Goal: Information Seeking & Learning: Learn about a topic

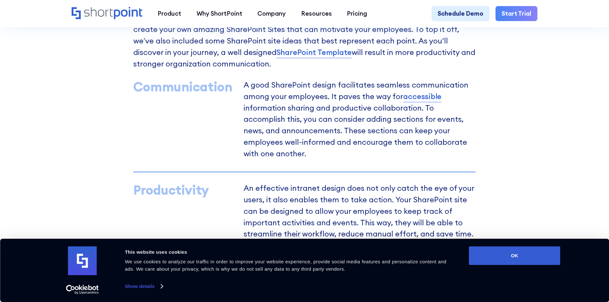
scroll to position [416, 0]
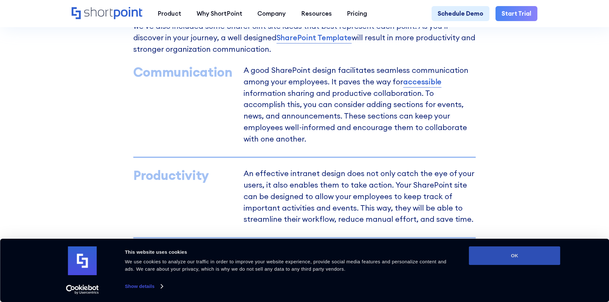
click at [499, 259] on button "OK" at bounding box center [514, 255] width 91 height 19
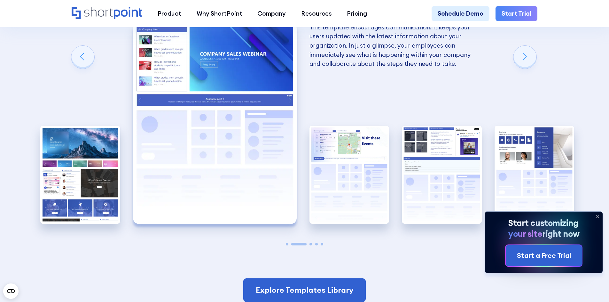
scroll to position [1279, 0]
click at [597, 217] on icon at bounding box center [597, 217] width 10 height 10
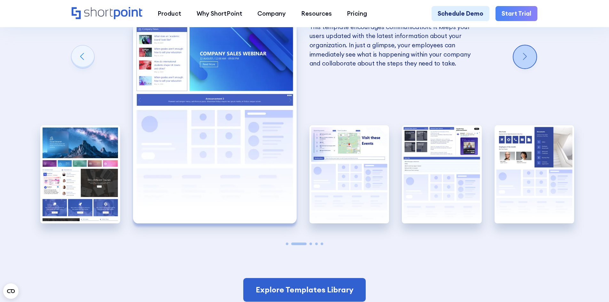
click at [528, 66] on div "Next slide" at bounding box center [524, 56] width 23 height 23
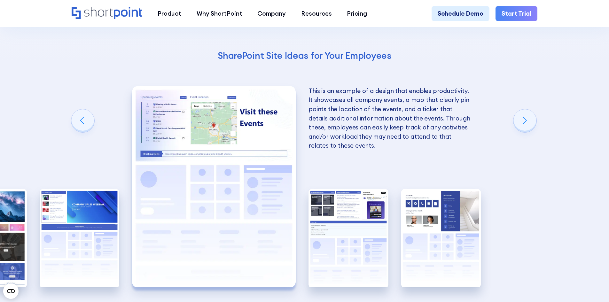
scroll to position [1247, 0]
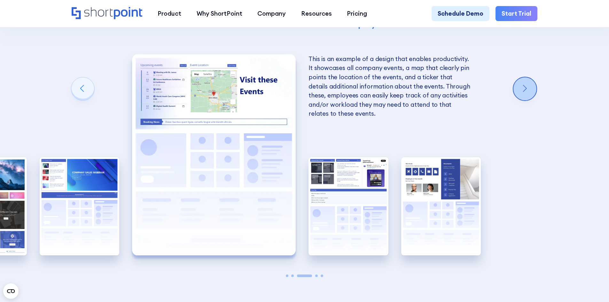
click at [530, 97] on div "Next slide" at bounding box center [524, 88] width 23 height 23
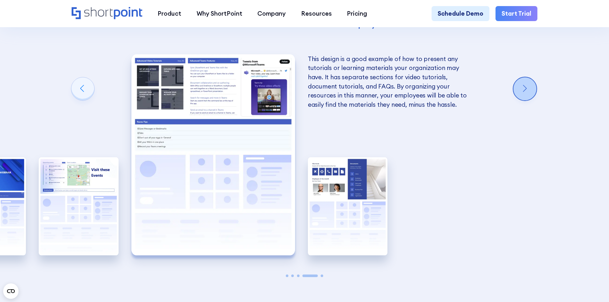
click at [530, 97] on div "Next slide" at bounding box center [524, 88] width 23 height 23
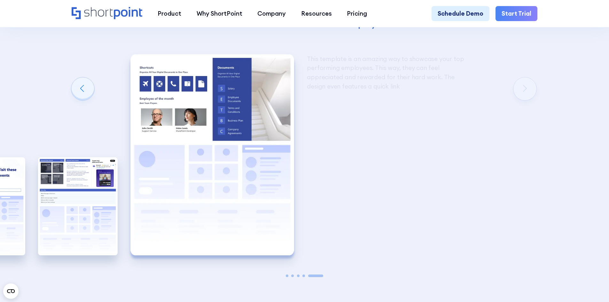
click at [530, 97] on div "Using Cool SharePoint Web Parts to Create an Effective Design Wondering where t…" at bounding box center [304, 77] width 609 height 546
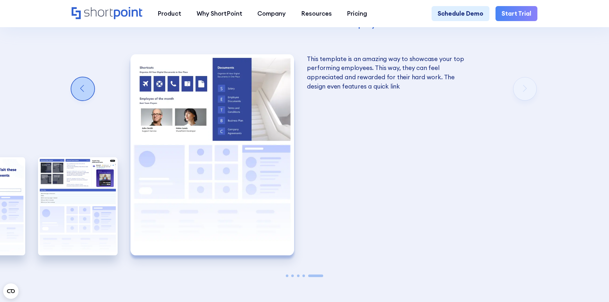
click at [82, 99] on div "Previous slide" at bounding box center [82, 88] width 23 height 23
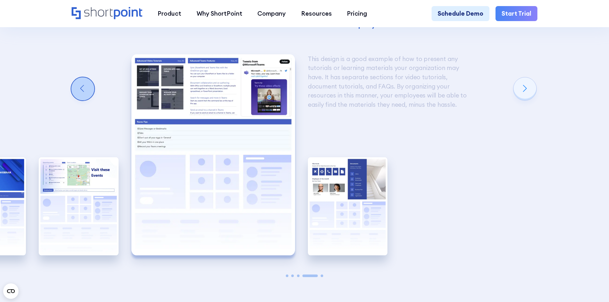
click at [82, 99] on div "Previous slide" at bounding box center [82, 88] width 23 height 23
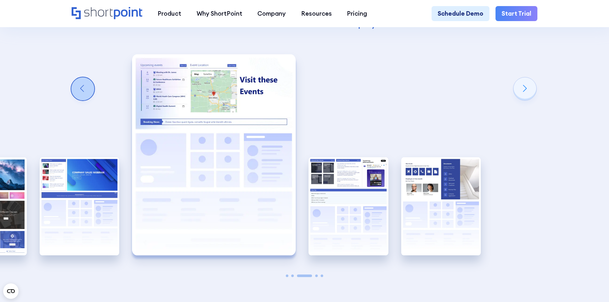
click at [82, 99] on div "Previous slide" at bounding box center [82, 88] width 23 height 23
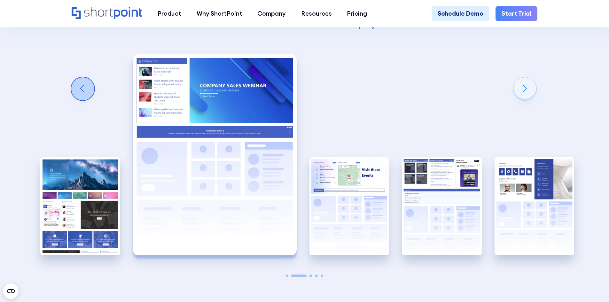
click at [82, 99] on div "Previous slide" at bounding box center [82, 88] width 23 height 23
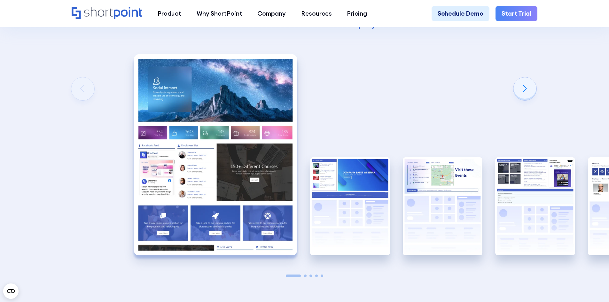
click at [82, 99] on div "Using Cool SharePoint Web Parts to Create an Effective Design Wondering where t…" at bounding box center [304, 77] width 609 height 546
